Goal: Check status: Check status

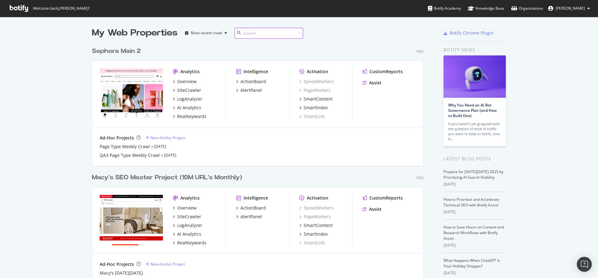
scroll to position [273, 336]
click at [109, 53] on div "Sephora Main 2" at bounding box center [116, 51] width 49 height 9
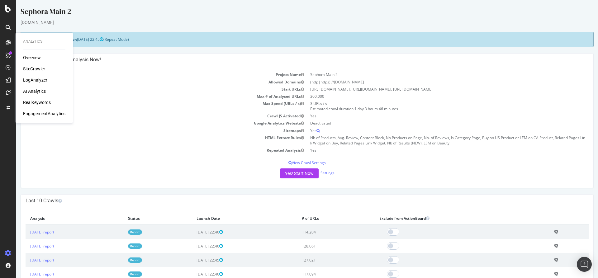
click at [34, 68] on div "SiteCrawler" at bounding box center [34, 69] width 22 height 6
